Goal: Navigation & Orientation: Find specific page/section

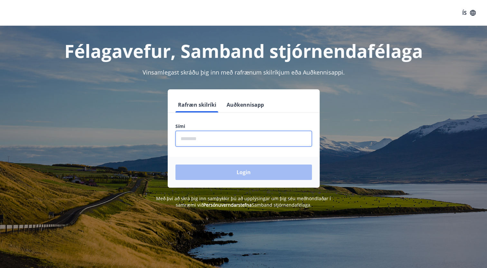
click at [184, 138] on input "phone" at bounding box center [243, 139] width 136 height 16
type input "********"
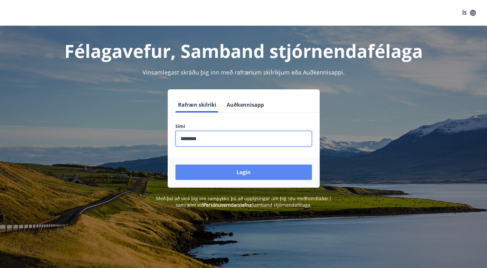
click at [244, 172] on button "Login" at bounding box center [243, 172] width 136 height 15
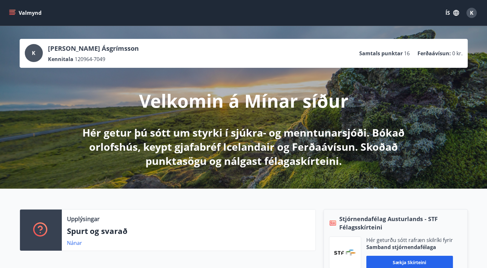
click at [12, 10] on icon "menu" at bounding box center [12, 10] width 7 height 1
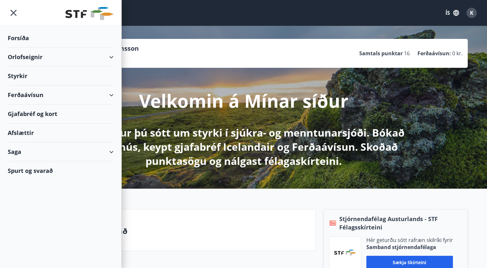
click at [36, 57] on div "Orlofseignir" at bounding box center [61, 57] width 106 height 19
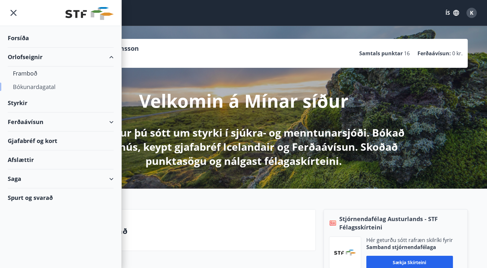
click at [36, 86] on div "Bókunardagatal" at bounding box center [61, 87] width 96 height 14
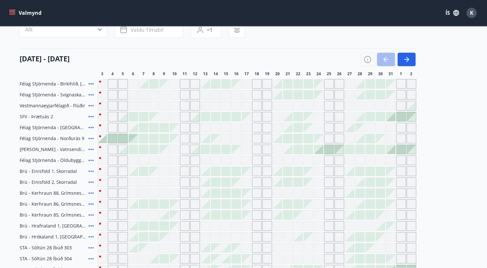
scroll to position [60, 0]
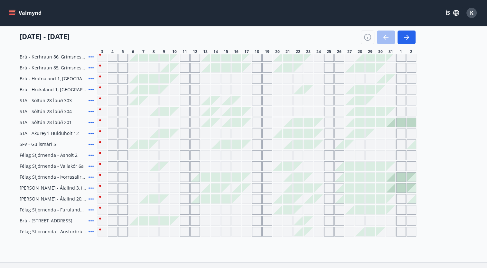
scroll to position [256, 0]
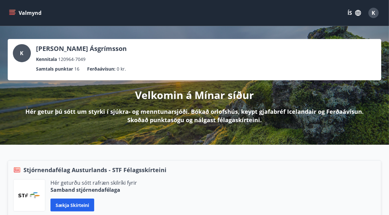
scroll to position [188, 0]
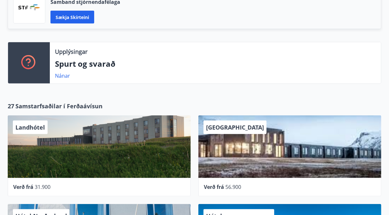
click at [380, 174] on div "UMI Hotel" at bounding box center [289, 146] width 183 height 62
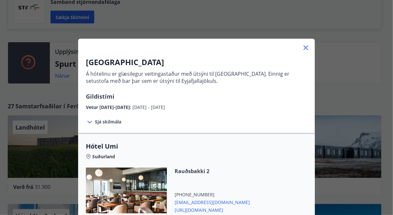
click at [306, 47] on icon at bounding box center [306, 47] width 1 height 1
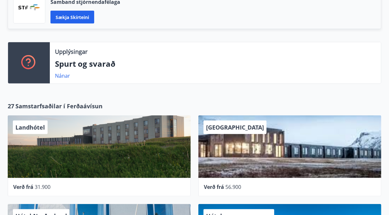
click at [313, 152] on div "UMI Hotel" at bounding box center [289, 146] width 183 height 62
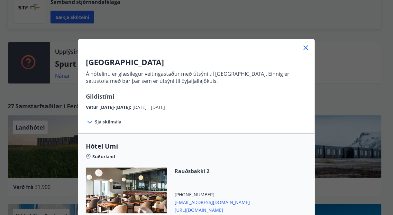
click at [313, 54] on div "UMI Hotel Á hótelinu er glæsilegur veitingastaður með útsýni til Vestmannaeyja.…" at bounding box center [196, 107] width 393 height 215
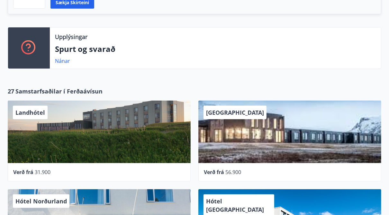
scroll to position [200, 0]
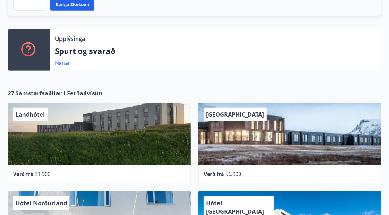
click at [338, 148] on div "UMI Hotel" at bounding box center [289, 133] width 183 height 62
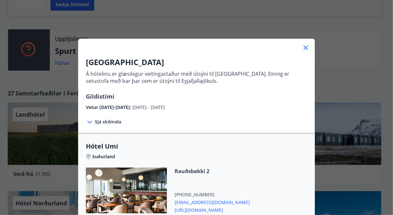
click at [304, 49] on icon at bounding box center [306, 47] width 5 height 5
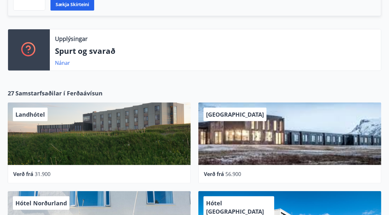
click at [281, 89] on div "27 Samstarfsaðilar í Ferðaávísun" at bounding box center [195, 93] width 374 height 8
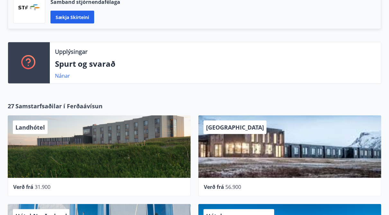
scroll to position [0, 0]
